Goal: Task Accomplishment & Management: Manage account settings

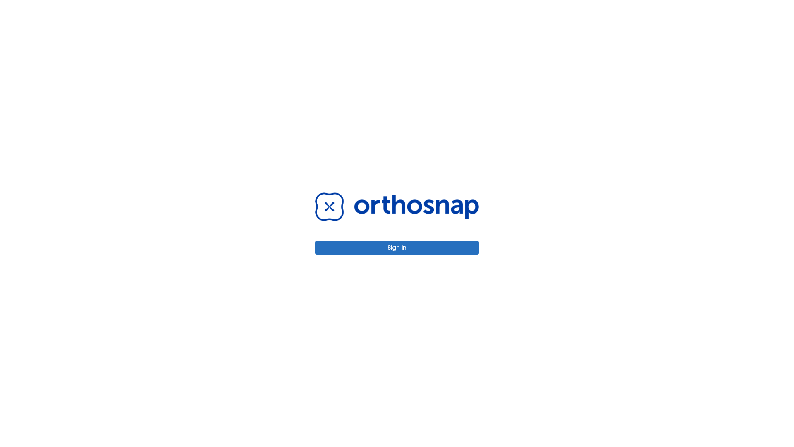
click at [397, 247] on button "Sign in" at bounding box center [397, 248] width 164 height 14
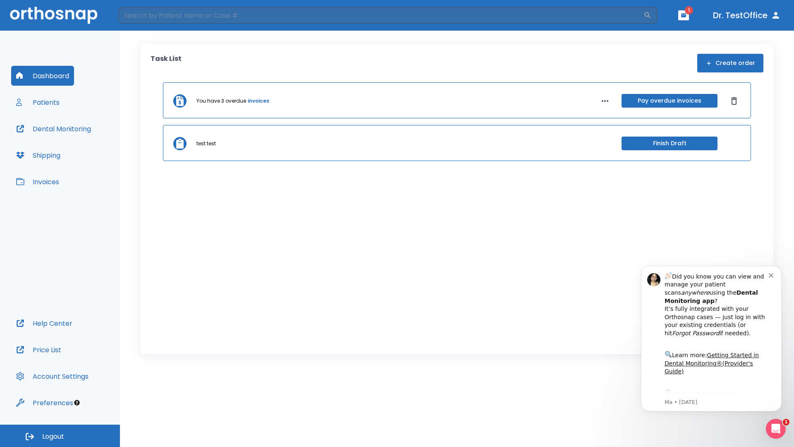
click at [60, 436] on span "Logout" at bounding box center [53, 436] width 22 height 9
